Goal: Information Seeking & Learning: Learn about a topic

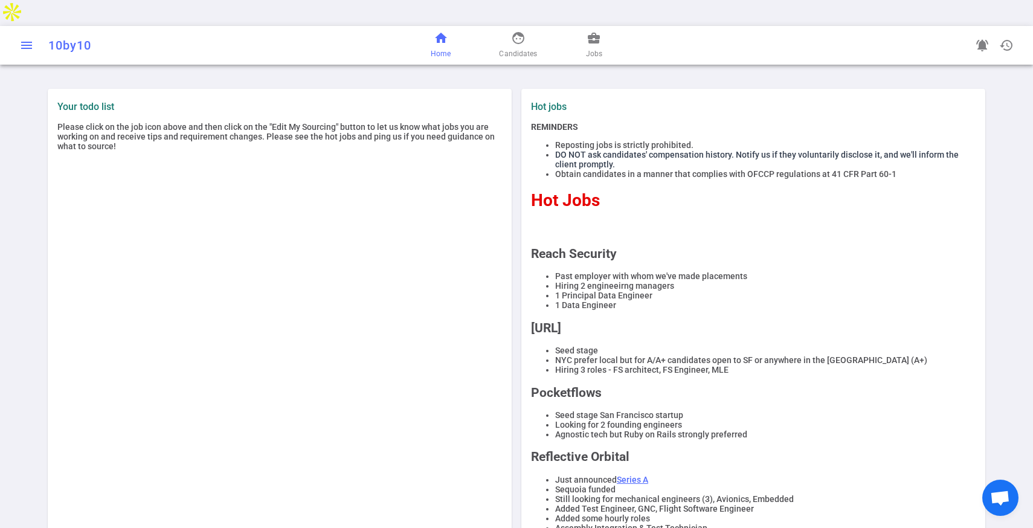
click at [27, 38] on span "menu" at bounding box center [26, 45] width 14 height 14
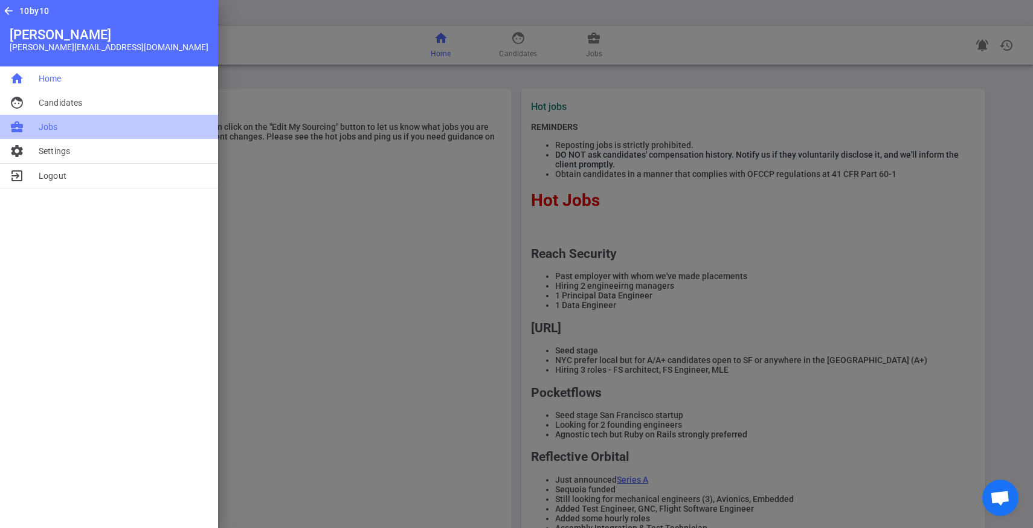
click at [82, 130] on li "business_center Jobs" at bounding box center [109, 127] width 218 height 24
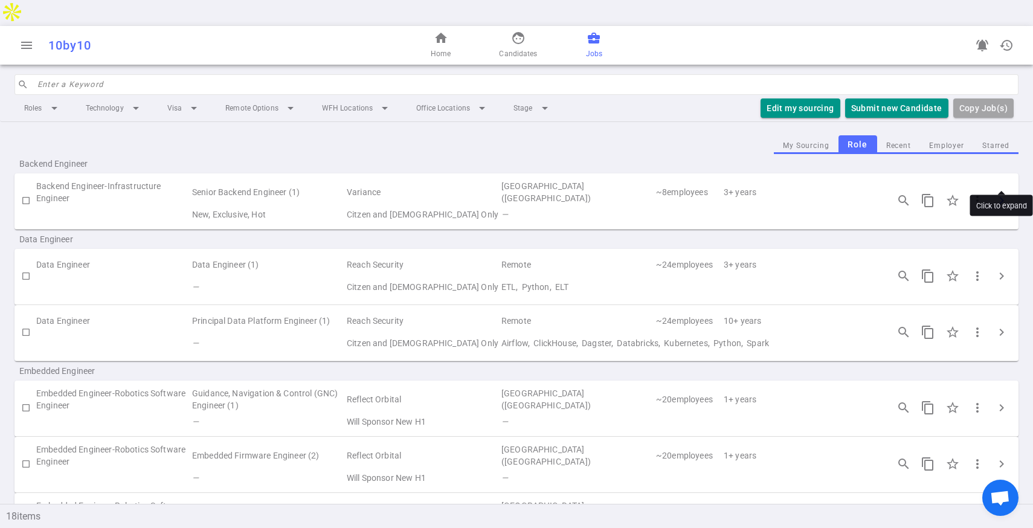
click at [1001, 193] on span "chevron_right" at bounding box center [1001, 200] width 14 height 14
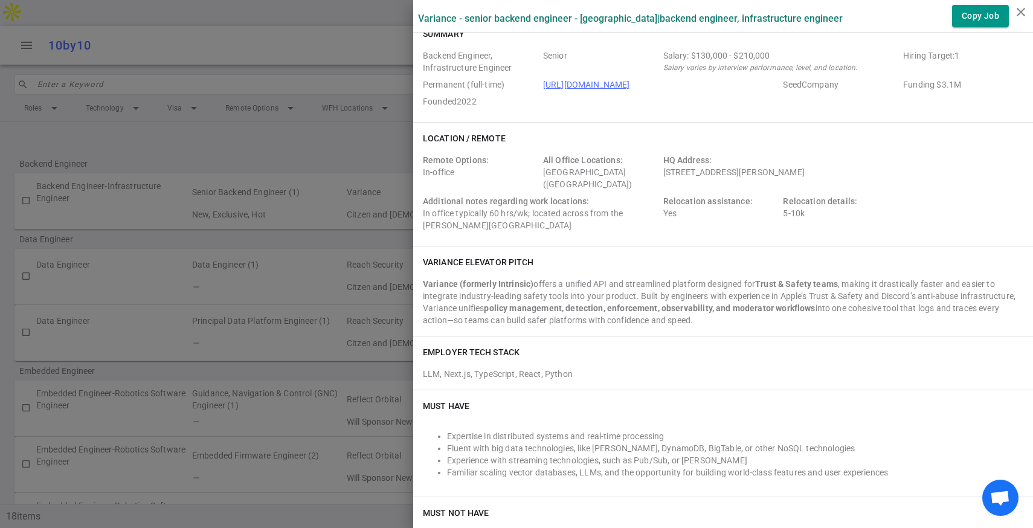
scroll to position [21, 0]
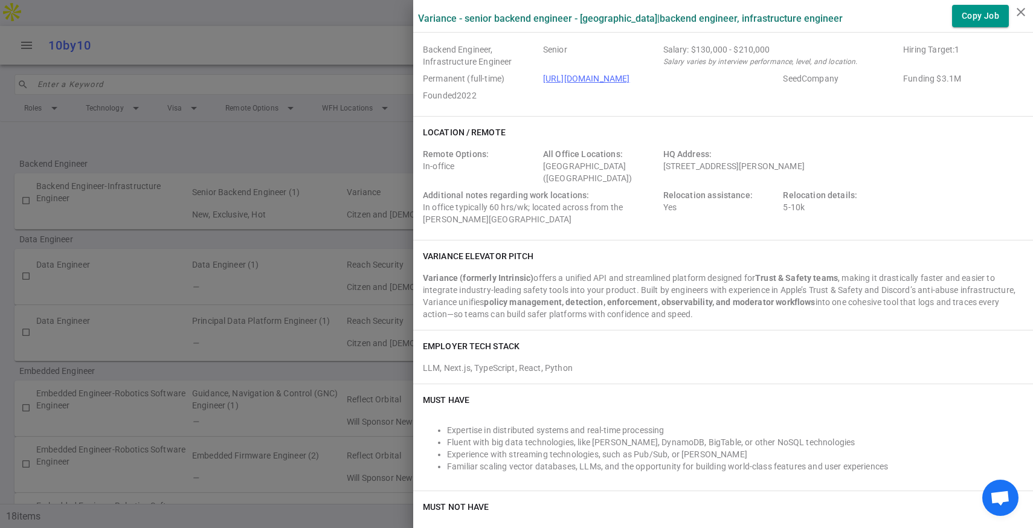
click at [478, 209] on div "Additional notes regarding work locations: In office typically 60 hrs/wk; locat…" at bounding box center [541, 207] width 236 height 36
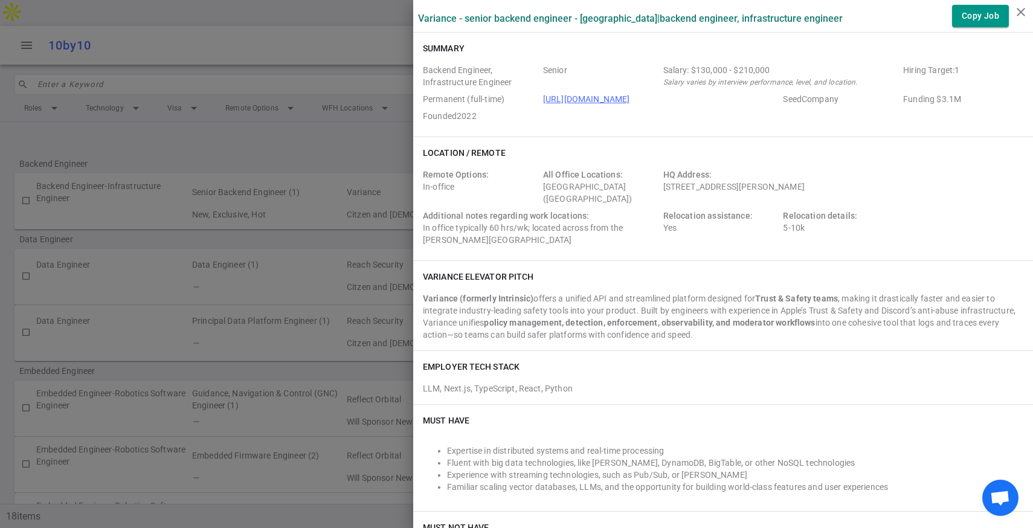
click at [697, 74] on div "Salary: $130,000 - $210,000" at bounding box center [781, 70] width 236 height 12
click at [567, 100] on link "[URL][DOMAIN_NAME]" at bounding box center [586, 99] width 87 height 10
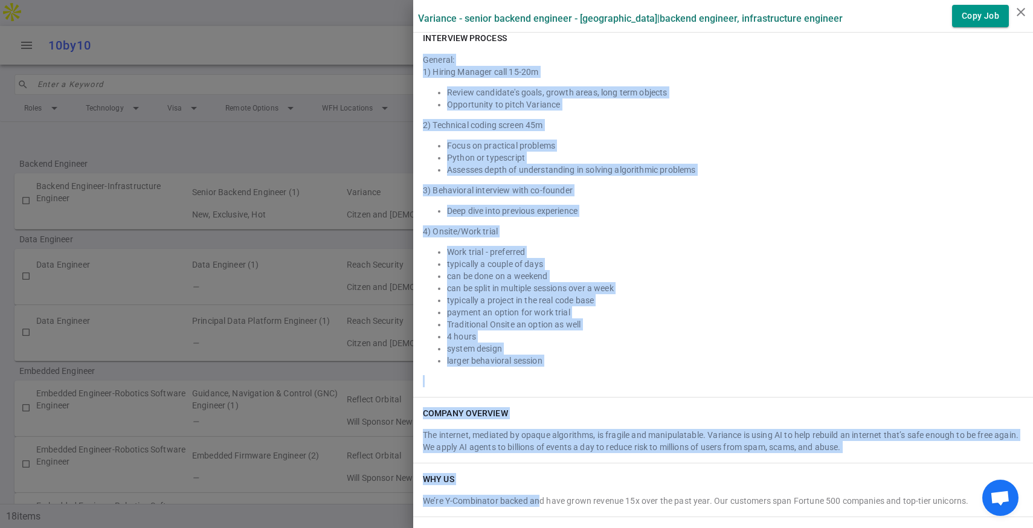
scroll to position [1276, 0]
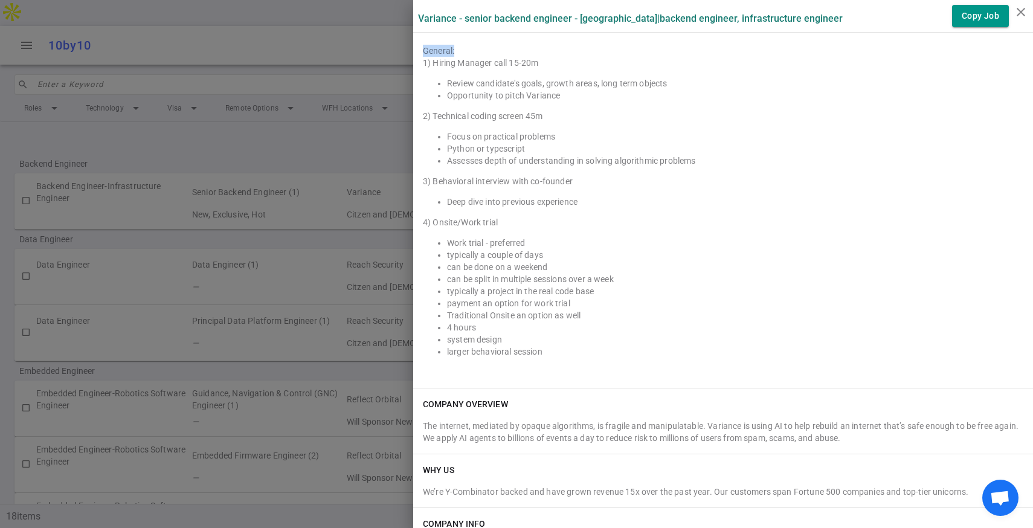
drag, startPoint x: 423, startPoint y: 204, endPoint x: 538, endPoint y: 365, distance: 198.7
click at [538, 365] on div "General: 1) Hiring Manager call 15-20m Review candidate's goals, growth areas, …" at bounding box center [723, 209] width 600 height 338
copy div "General:"
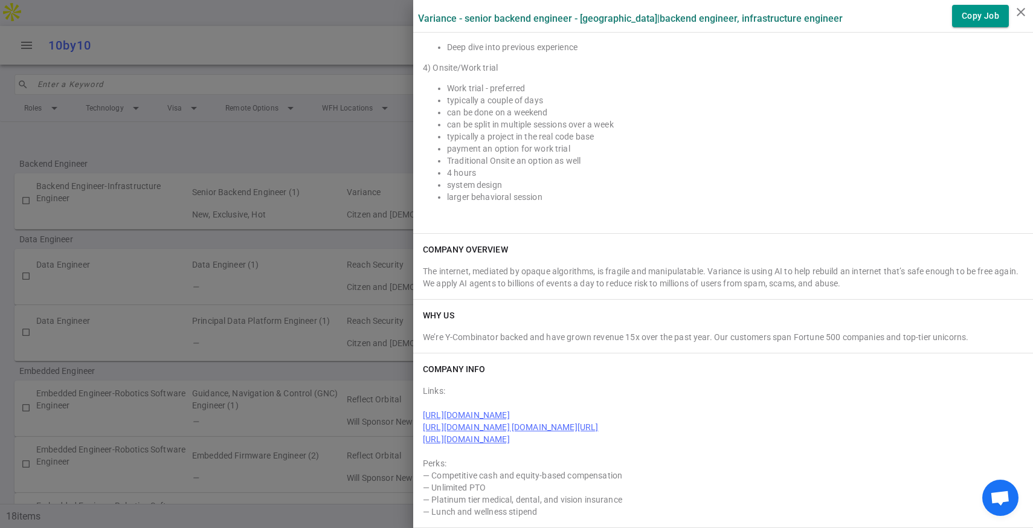
scroll to position [1442, 0]
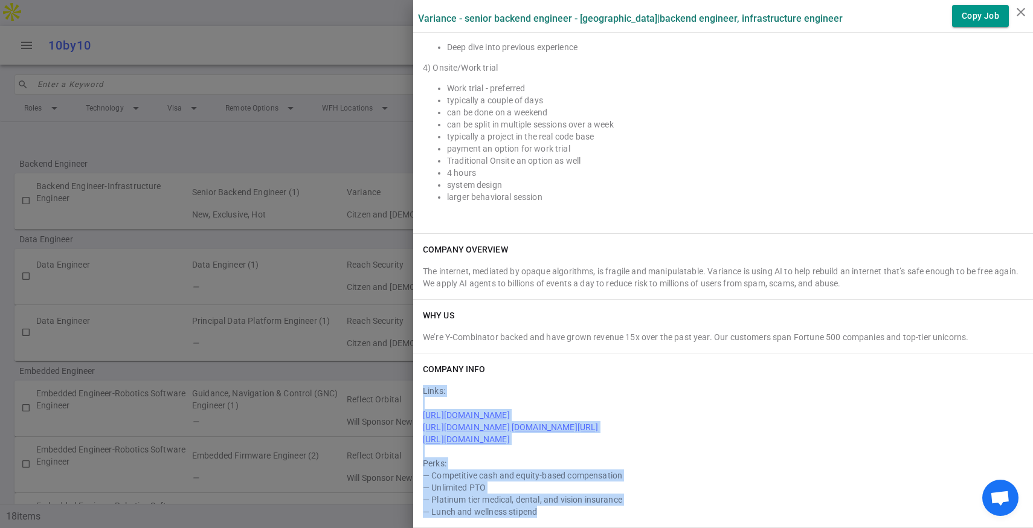
drag, startPoint x: 423, startPoint y: 378, endPoint x: 560, endPoint y: 513, distance: 192.2
click at [560, 513] on div "Links: [URL][DOMAIN_NAME] [URL][DOMAIN_NAME] [DOMAIN_NAME][URL] [URL][DOMAIN_NA…" at bounding box center [723, 449] width 600 height 138
copy div "Links: [URL][DOMAIN_NAME] [URL][DOMAIN_NAME] [DOMAIN_NAME][URL] [URL][DOMAIN_NA…"
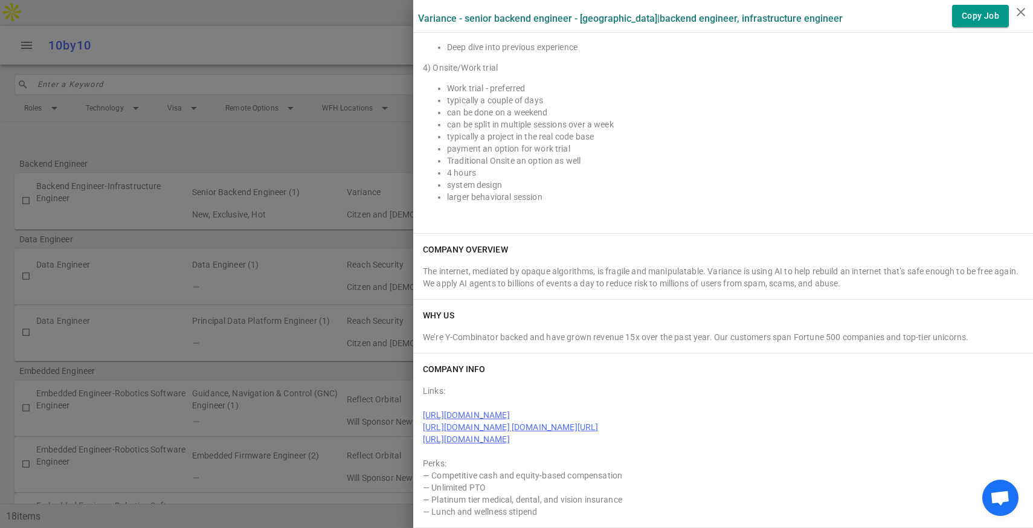
click at [589, 331] on div "We’re Y-Combinator backed and have grown revenue 15x over the past year. Our cu…" at bounding box center [723, 337] width 600 height 12
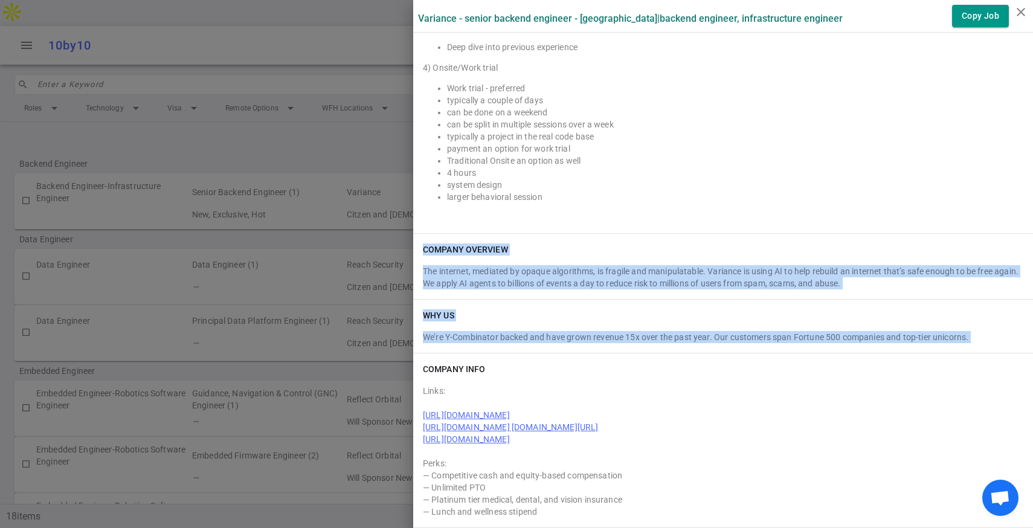
drag, startPoint x: 423, startPoint y: 237, endPoint x: 542, endPoint y: 342, distance: 158.3
copy div "COMPANY OVERVIEW The internet, mediated by opaque algorithms, is fragile and ma…"
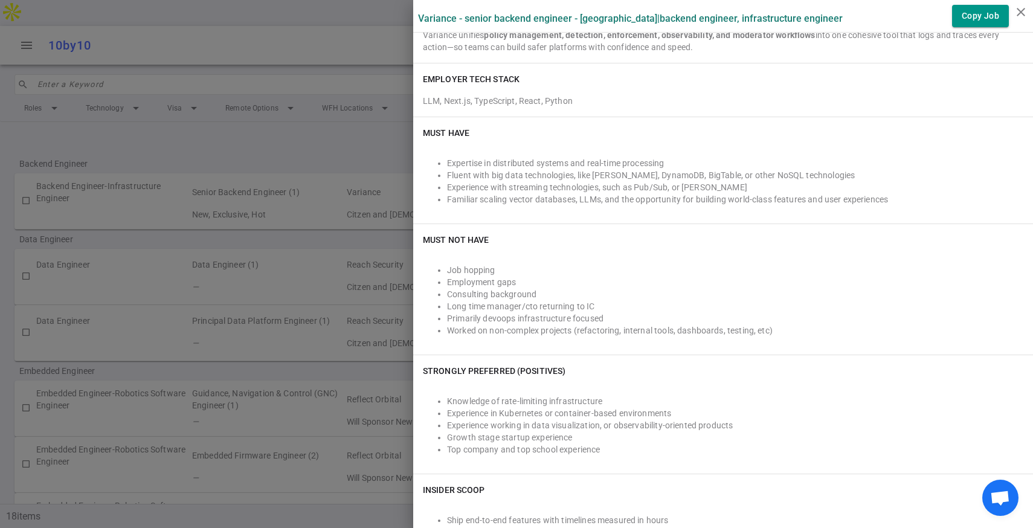
scroll to position [283, 0]
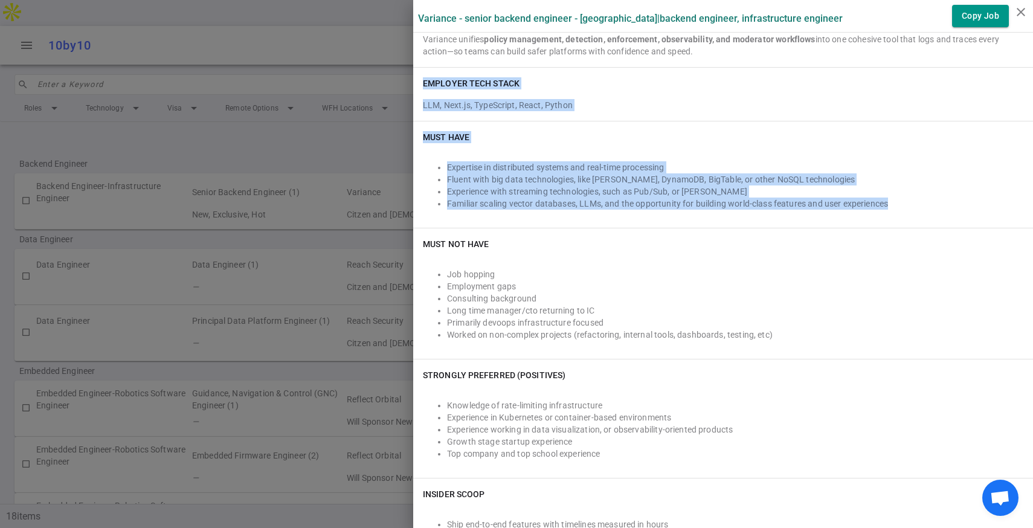
drag, startPoint x: 425, startPoint y: 79, endPoint x: 705, endPoint y: 211, distance: 310.6
copy div "EMPLOYER TECH STACK LLM, Next.js, TypeScript, React, Python Must Have Expertise…"
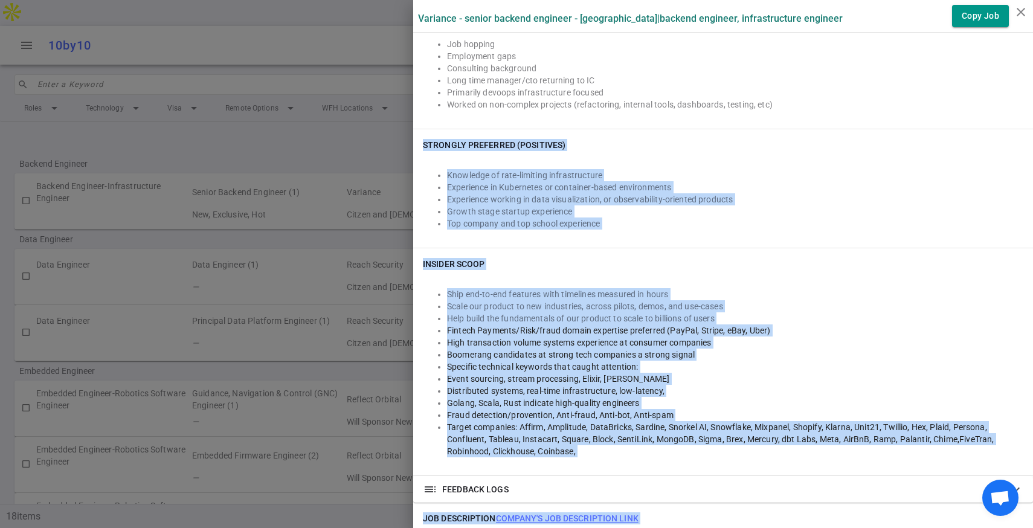
scroll to position [523, 0]
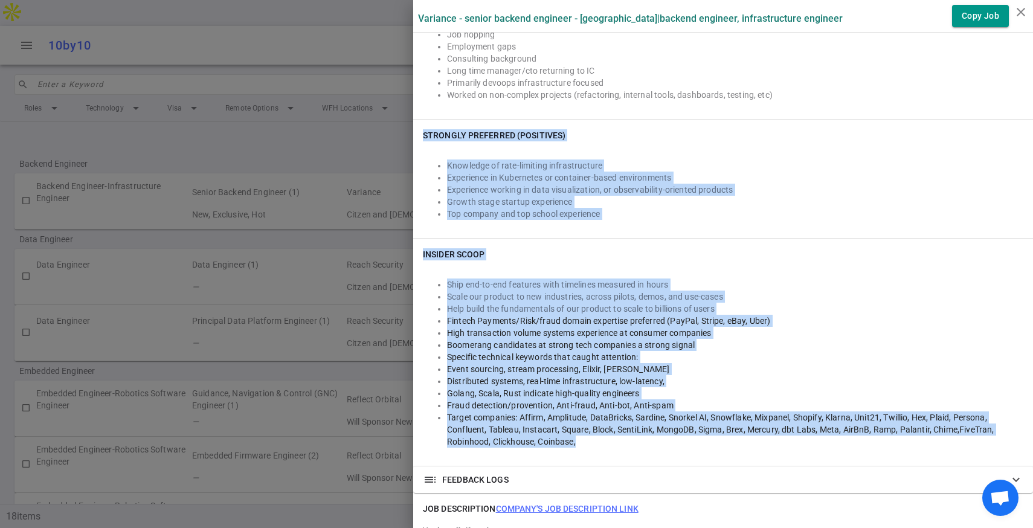
drag, startPoint x: 423, startPoint y: 260, endPoint x: 610, endPoint y: 450, distance: 266.0
click at [610, 450] on div "Variance - Senior Backend Engineer - [GEOGRAPHIC_DATA] | Backend Engineer, Infr…" at bounding box center [723, 456] width 620 height 1958
copy div "Strongly Preferred (Positives) Knowledge of rate-limiting infrastructure Experi…"
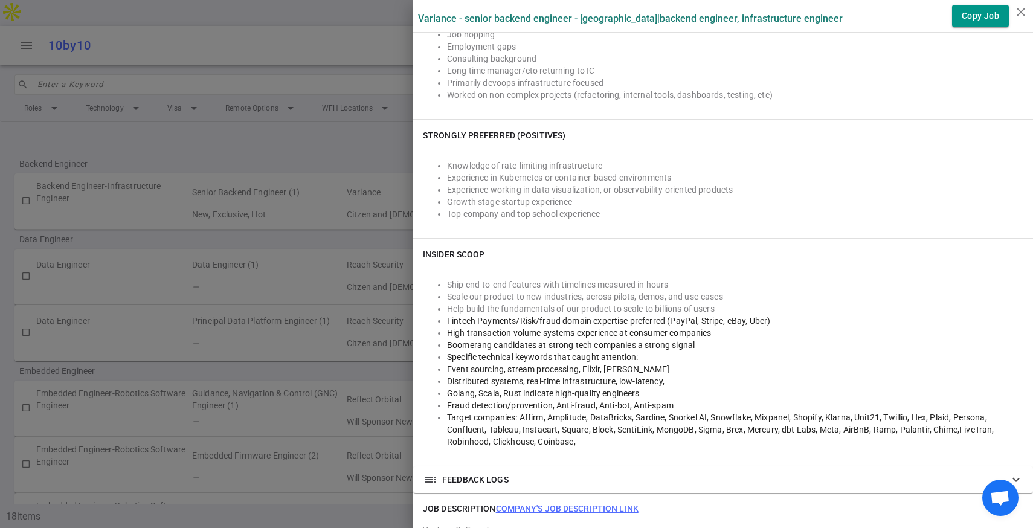
click at [275, 209] on div at bounding box center [516, 264] width 1033 height 528
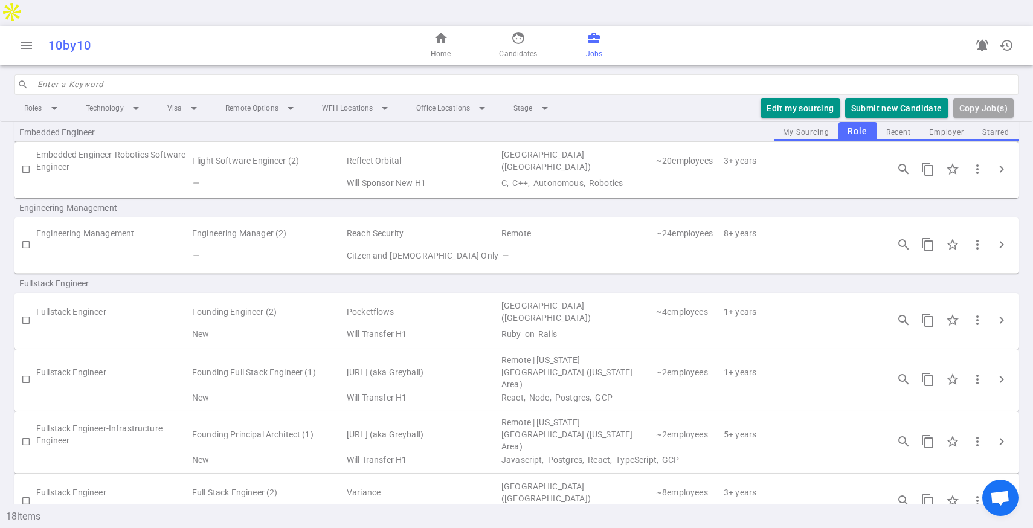
scroll to position [353, 0]
click at [1000, 370] on span "chevron_right" at bounding box center [1001, 377] width 14 height 14
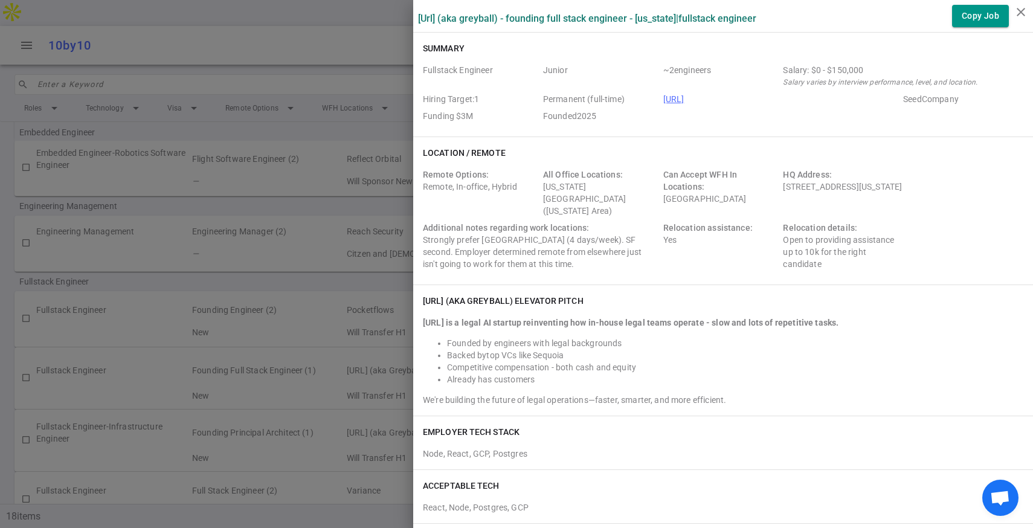
click at [509, 240] on div "Additional notes regarding work locations: Strongly prefer [GEOGRAPHIC_DATA] (4…" at bounding box center [541, 246] width 236 height 48
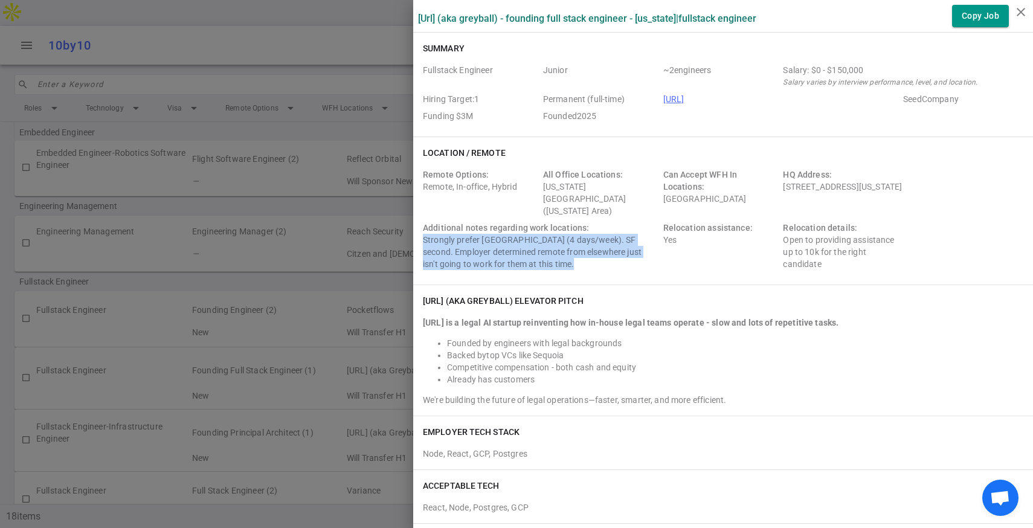
click at [509, 240] on div "Additional notes regarding work locations: Strongly prefer [GEOGRAPHIC_DATA] (4…" at bounding box center [541, 246] width 236 height 48
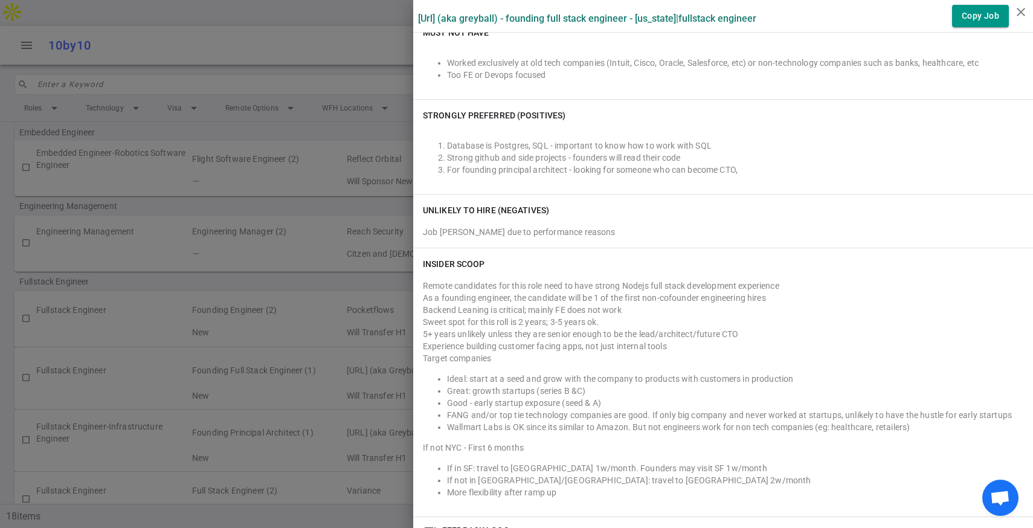
scroll to position [623, 0]
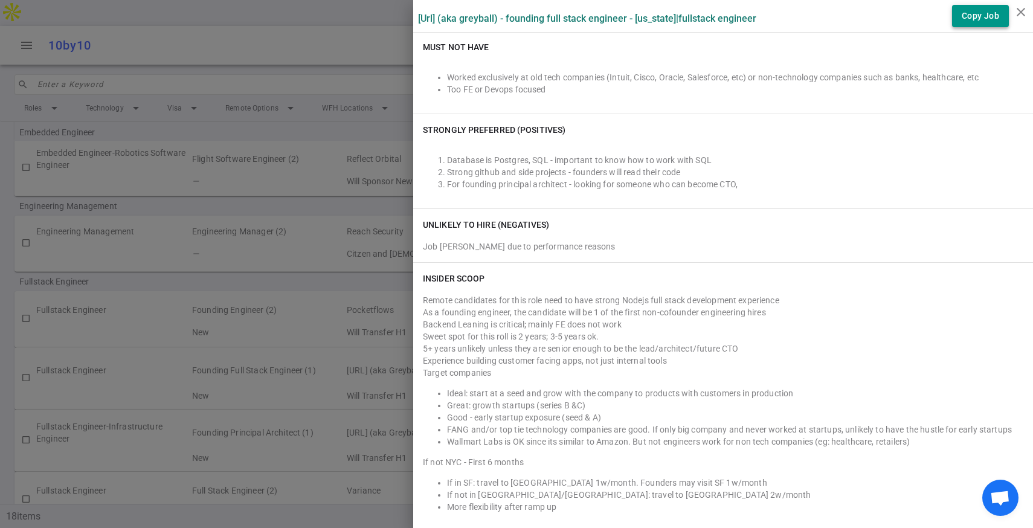
click at [982, 12] on button "Copy Job" at bounding box center [980, 16] width 57 height 22
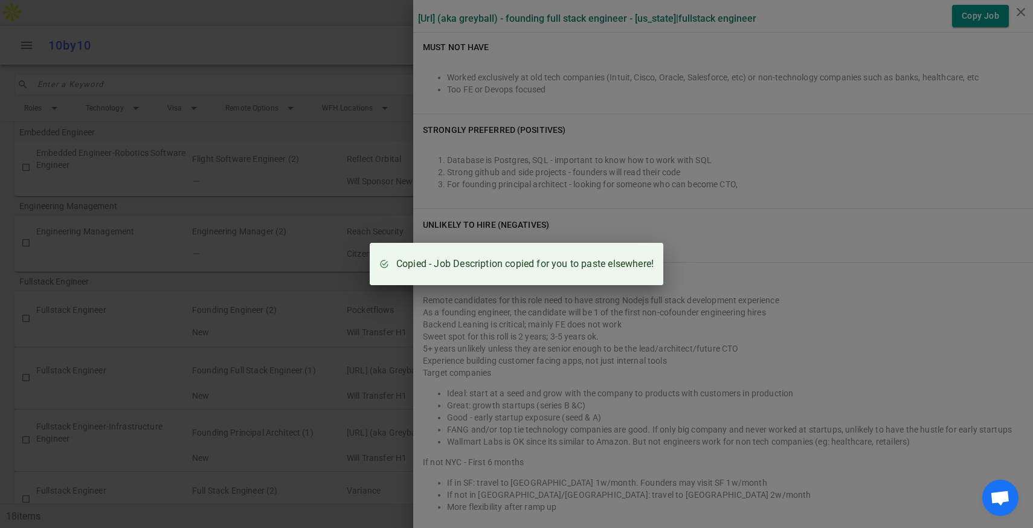
click at [575, 158] on div "Copied - Job Description copied for you to paste elsewhere!" at bounding box center [516, 264] width 1033 height 528
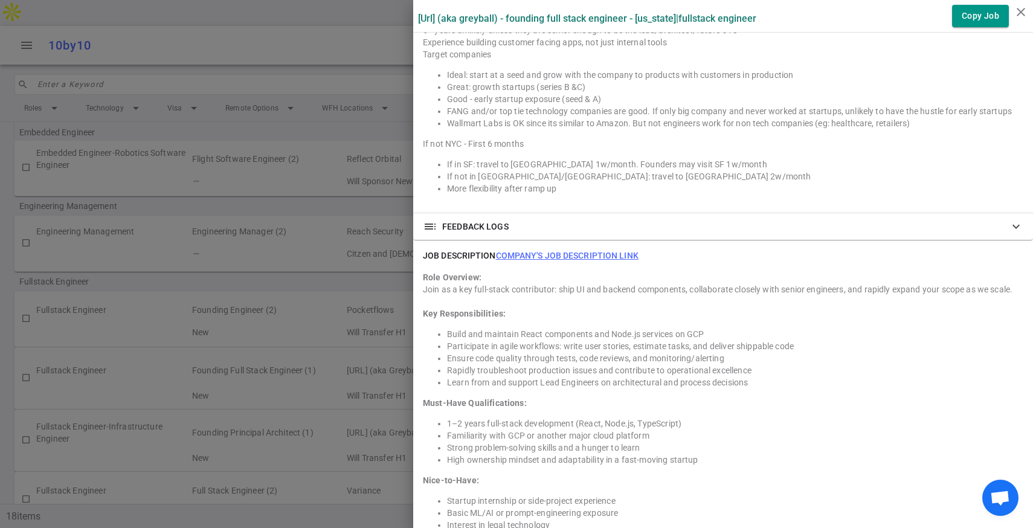
scroll to position [960, 0]
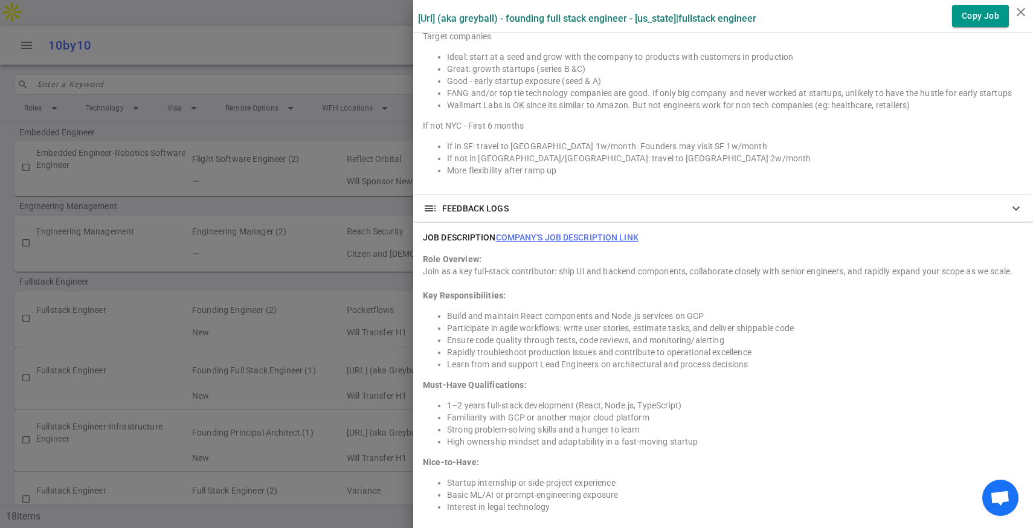
click at [525, 232] on link "Company's job description link" at bounding box center [567, 237] width 143 height 10
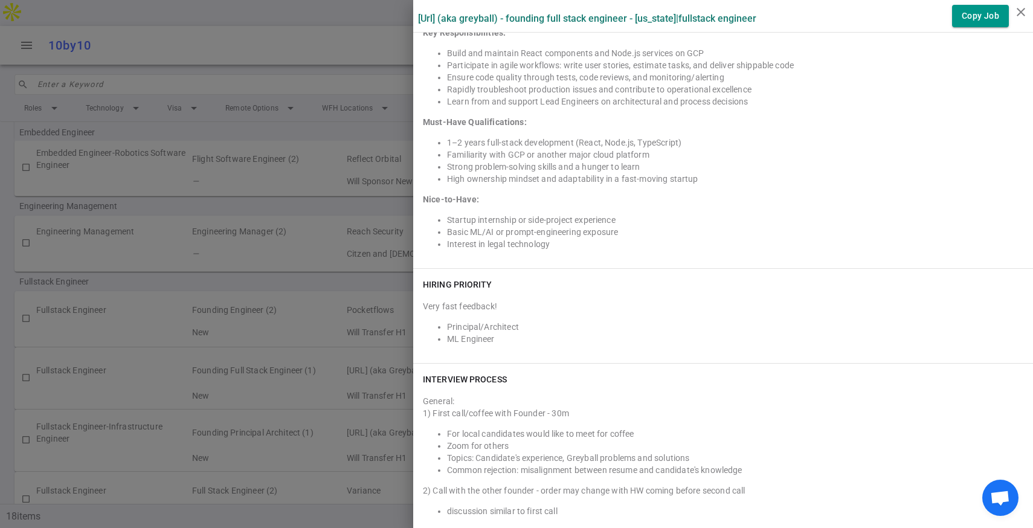
scroll to position [1238, 0]
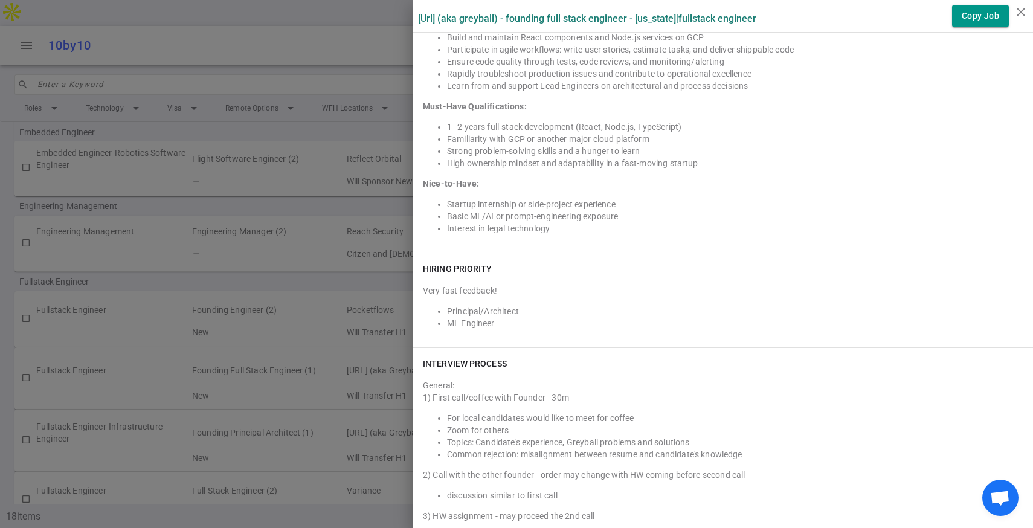
click at [357, 290] on div at bounding box center [516, 264] width 1033 height 528
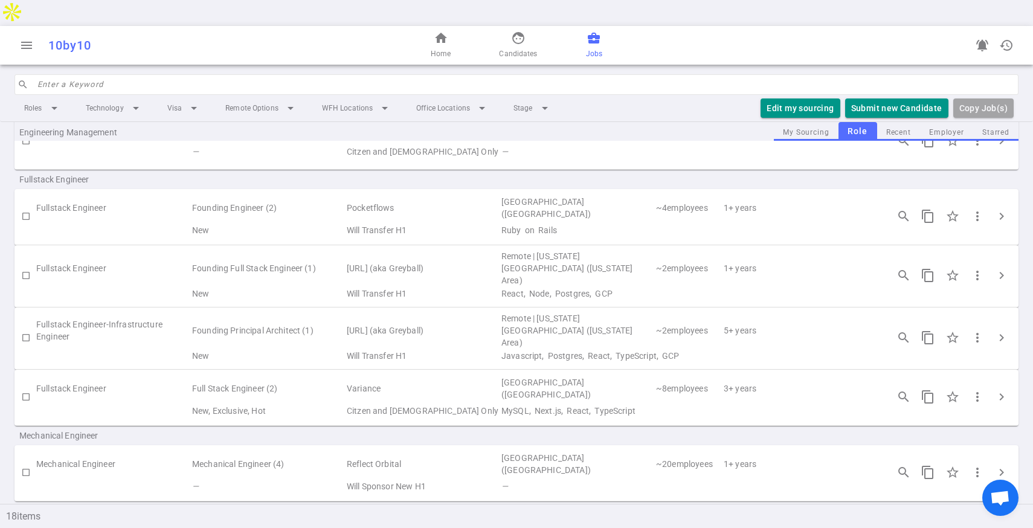
scroll to position [449, 0]
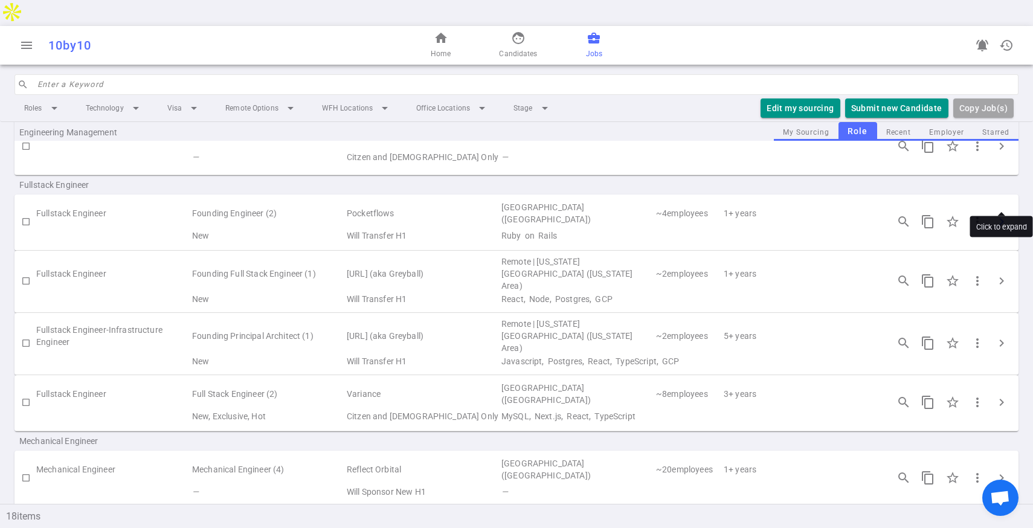
click at [993, 210] on button "chevron_right" at bounding box center [1001, 222] width 24 height 24
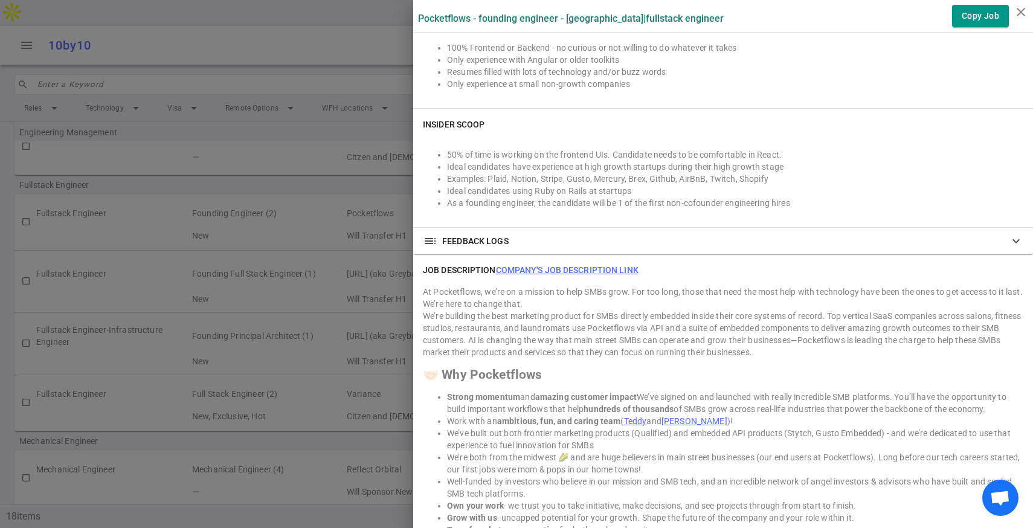
scroll to position [1007, 0]
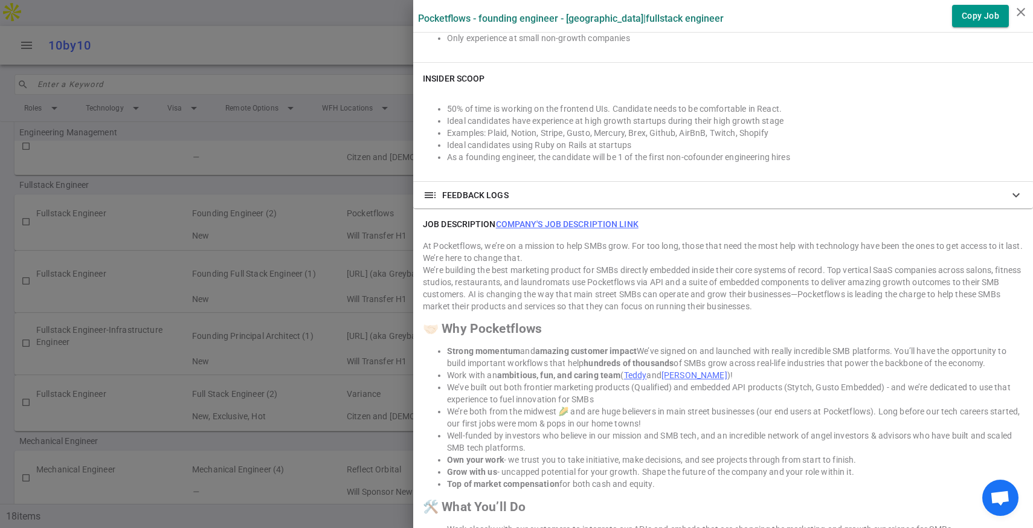
click at [536, 226] on link "Company's job description link" at bounding box center [567, 224] width 143 height 10
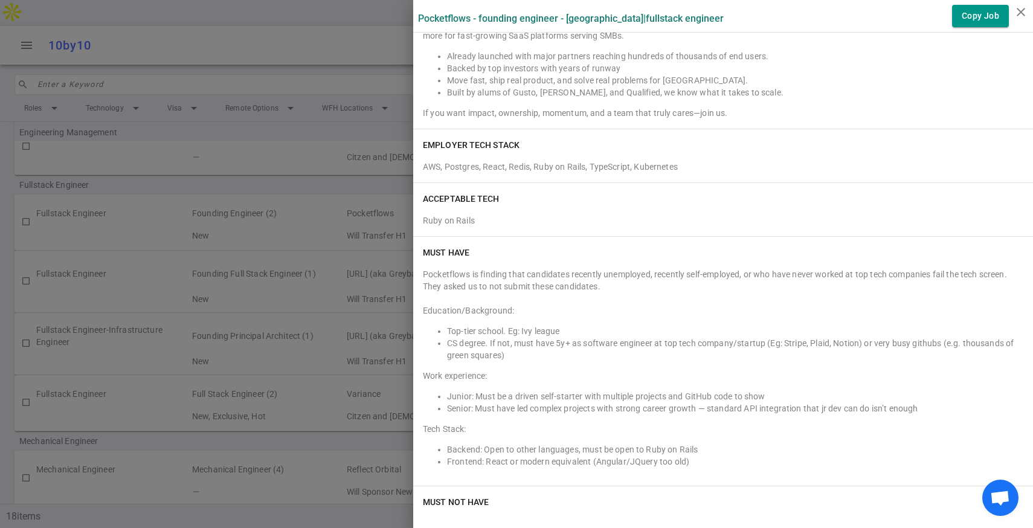
scroll to position [268, 0]
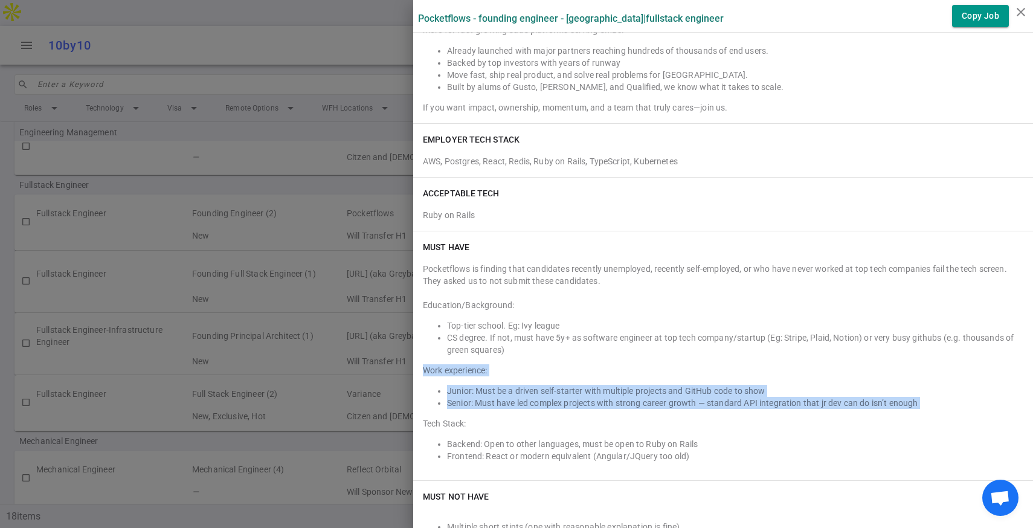
drag, startPoint x: 425, startPoint y: 369, endPoint x: 576, endPoint y: 415, distance: 157.8
click at [576, 415] on div "Pocketflows is finding that candidates recently unemployed, recently self-emplo…" at bounding box center [723, 367] width 600 height 208
click at [592, 392] on li "Junior: Must be a driven self-starter with multiple projects and GitHub code to…" at bounding box center [735, 391] width 576 height 12
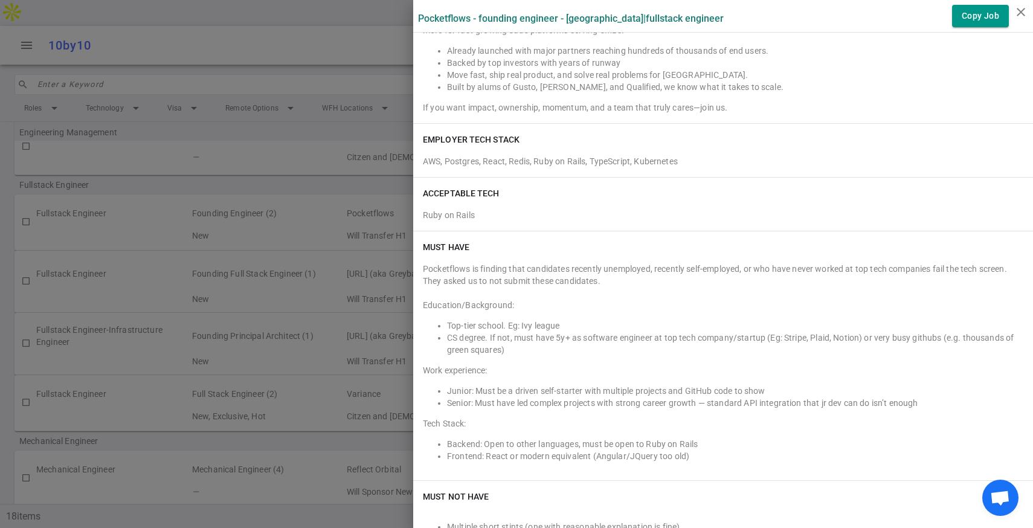
click at [485, 444] on li "Backend: Open to other languages, must be open to Ruby on Rails" at bounding box center [735, 444] width 576 height 12
click at [530, 457] on li "Frontend: React or modern equivalent (Angular/JQuery too old)" at bounding box center [735, 456] width 576 height 12
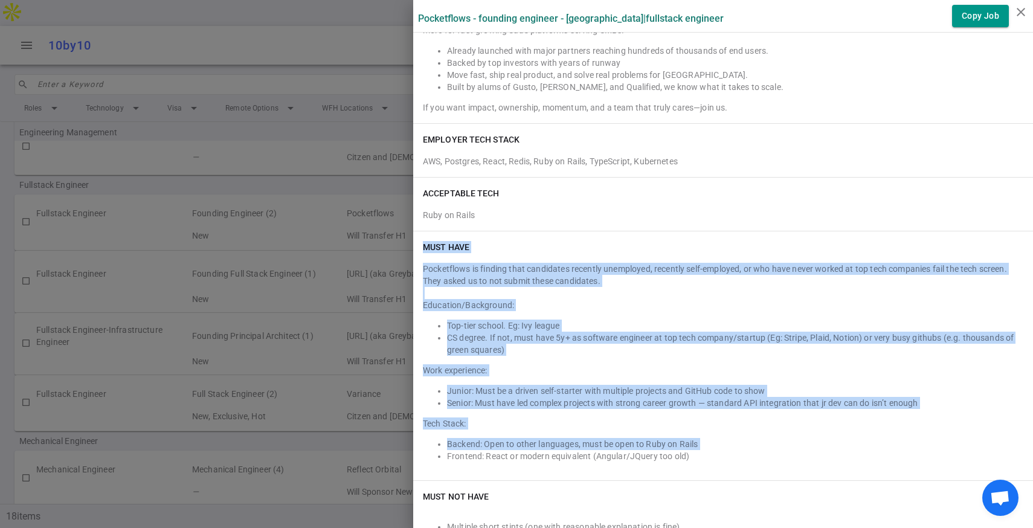
click at [530, 457] on li "Frontend: React or modern equivalent (Angular/JQuery too old)" at bounding box center [735, 456] width 576 height 12
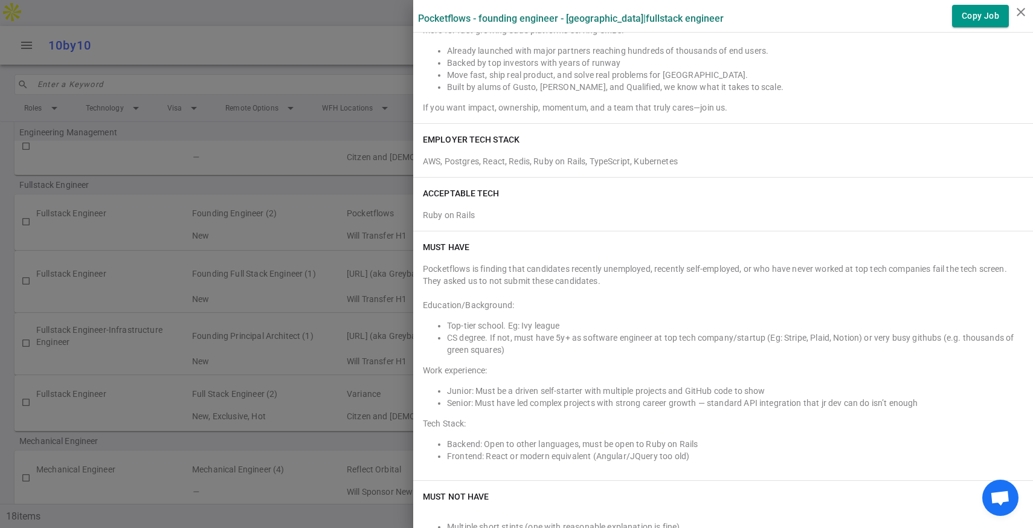
click at [525, 442] on li "Backend: Open to other languages, must be open to Ruby on Rails" at bounding box center [735, 444] width 576 height 12
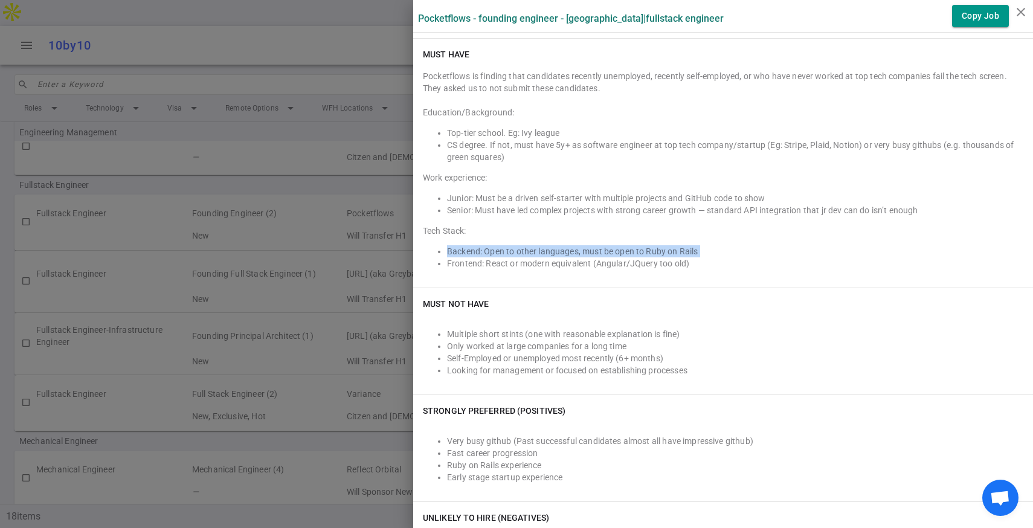
scroll to position [482, 0]
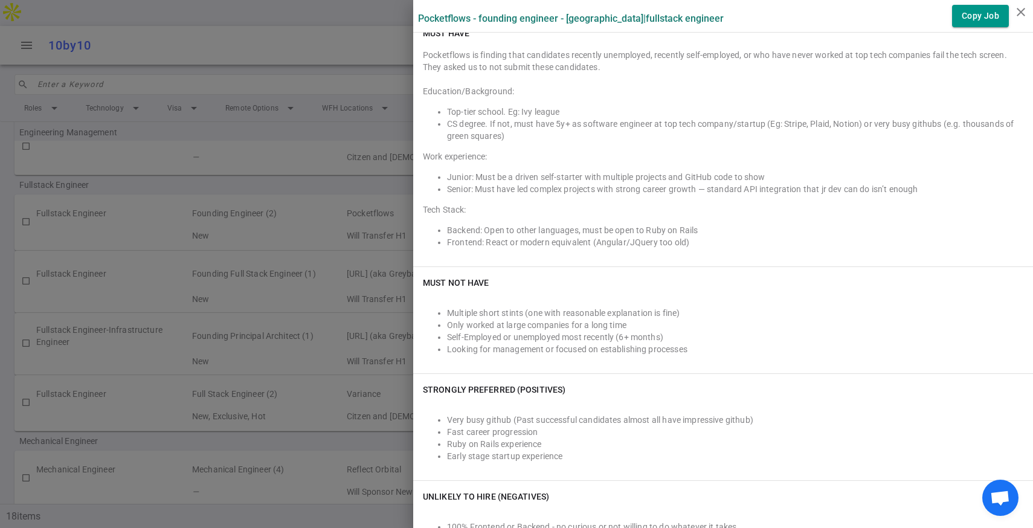
click at [531, 313] on li "Multiple short stints (one with reasonable explanation is fine)" at bounding box center [735, 313] width 576 height 12
click at [499, 417] on li "Very busy github (Past successful candidates almost all have impressive github)" at bounding box center [735, 420] width 576 height 12
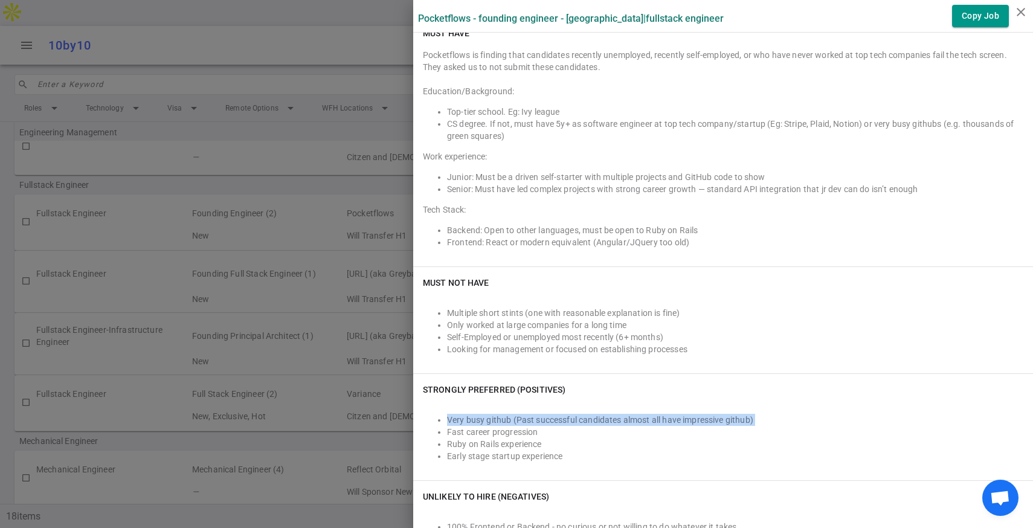
click at [499, 417] on li "Very busy github (Past successful candidates almost all have impressive github)" at bounding box center [735, 420] width 576 height 12
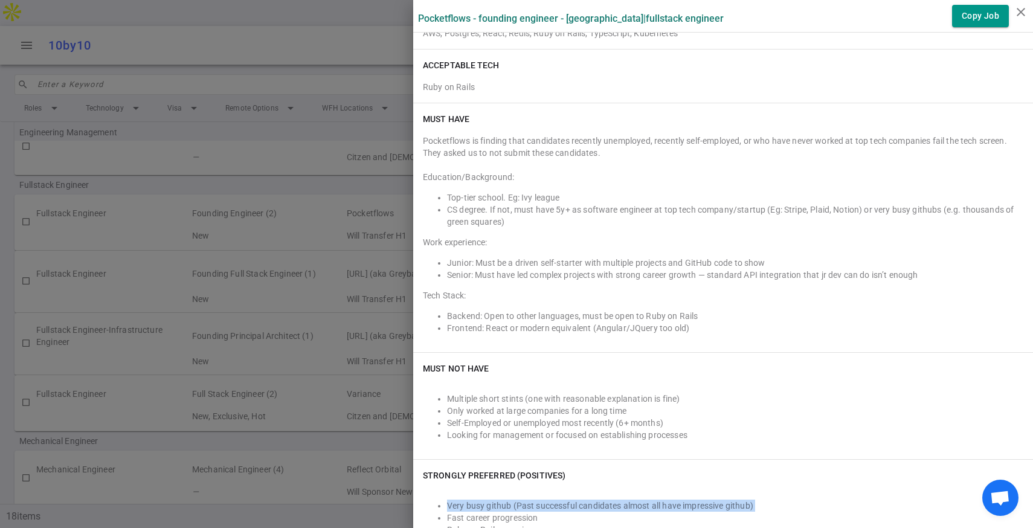
scroll to position [344, 0]
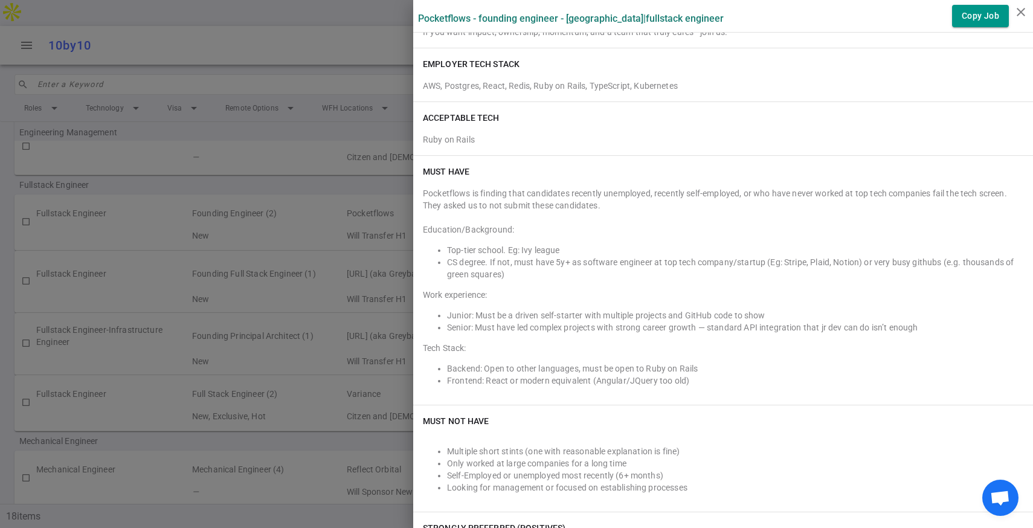
click at [484, 367] on li "Backend: Open to other languages, must be open to Ruby on Rails" at bounding box center [735, 368] width 576 height 12
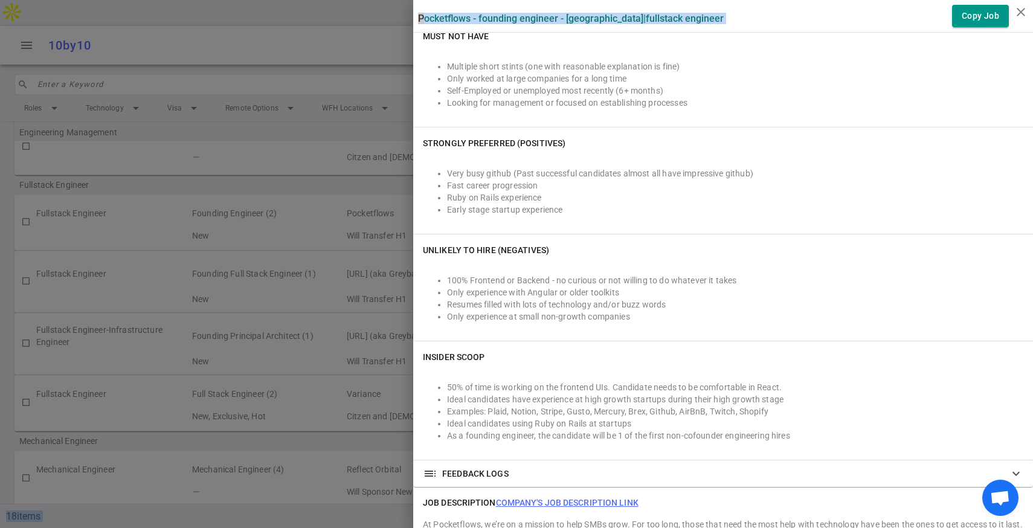
scroll to position [923, 0]
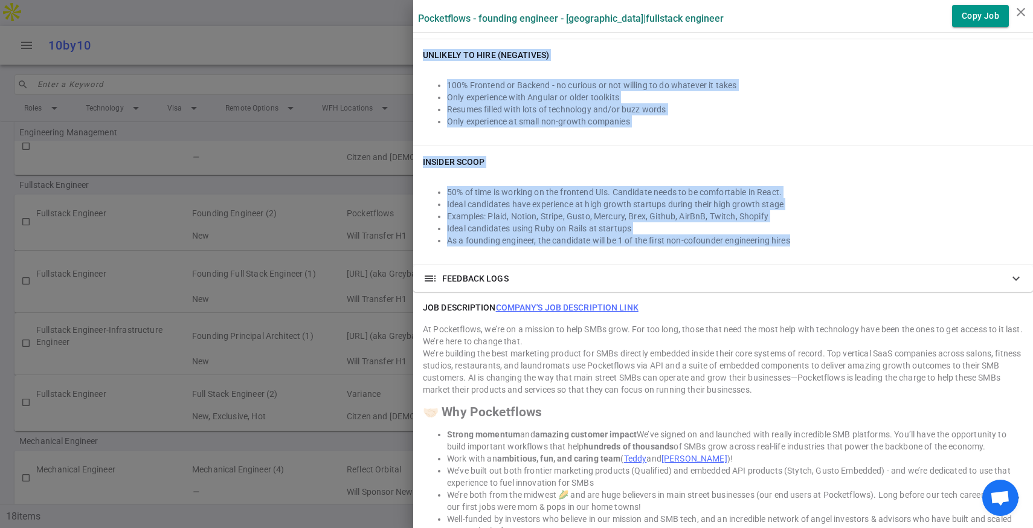
drag, startPoint x: 443, startPoint y: 263, endPoint x: 793, endPoint y: 245, distance: 350.1
copy div "LO ipsumd. Si ame, cons adip 2e+ se doeiusmo temporin ut lab etdo magnaal/enima…"
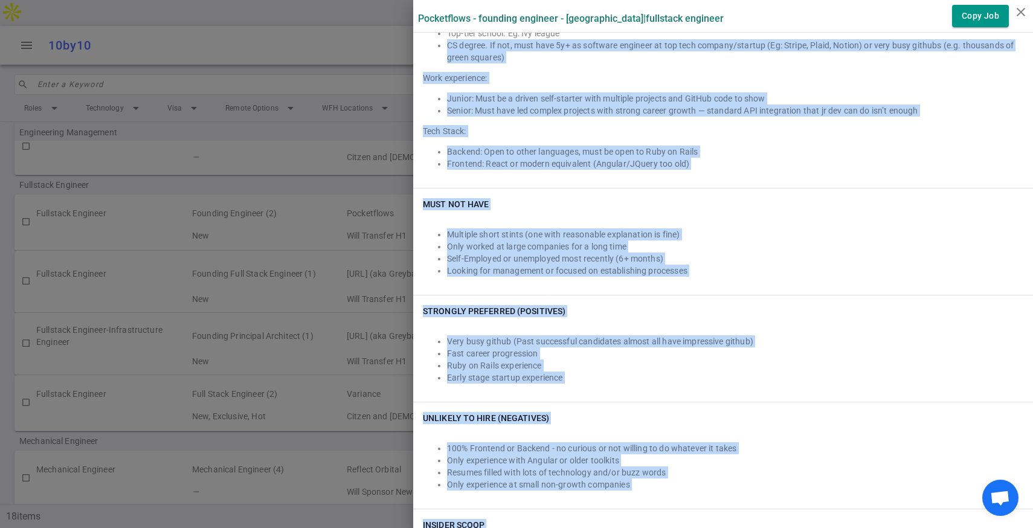
scroll to position [494, 0]
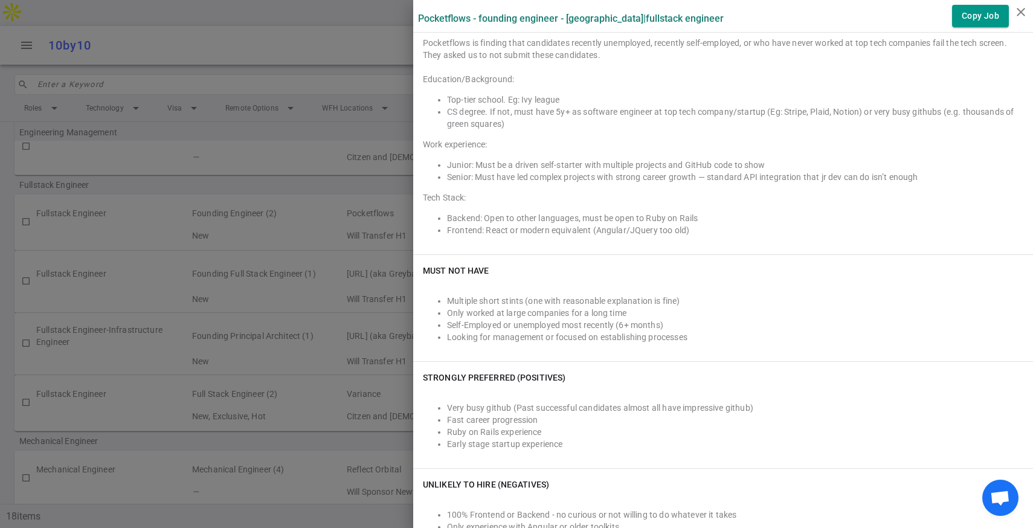
click at [292, 154] on div at bounding box center [516, 264] width 1033 height 528
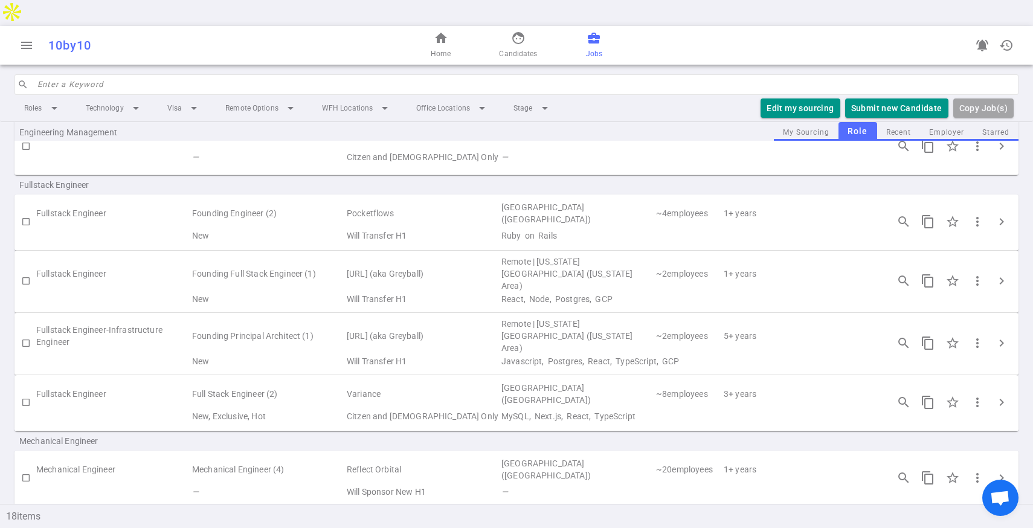
click at [377, 146] on td "Citzen and [DEMOGRAPHIC_DATA] Only" at bounding box center [422, 157] width 155 height 22
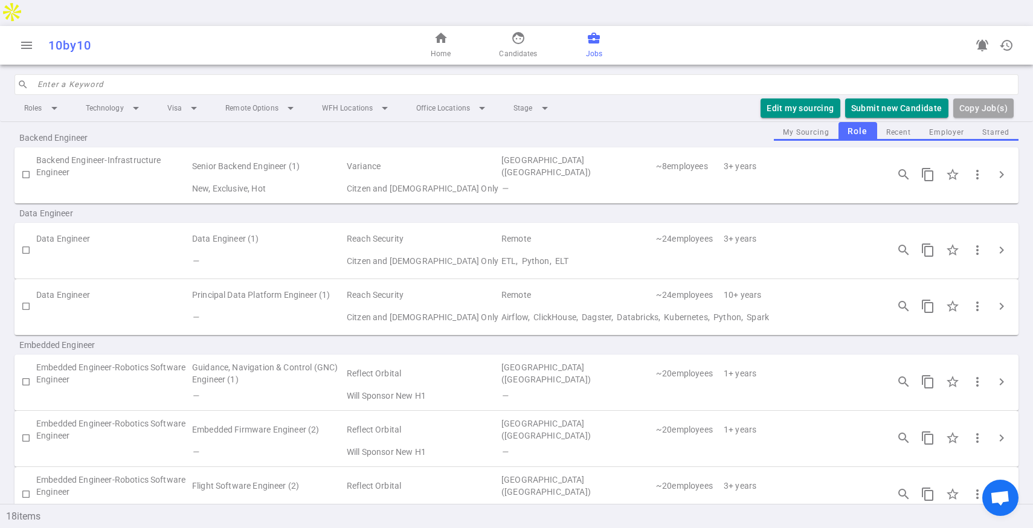
scroll to position [0, 0]
